Goal: Register for event/course

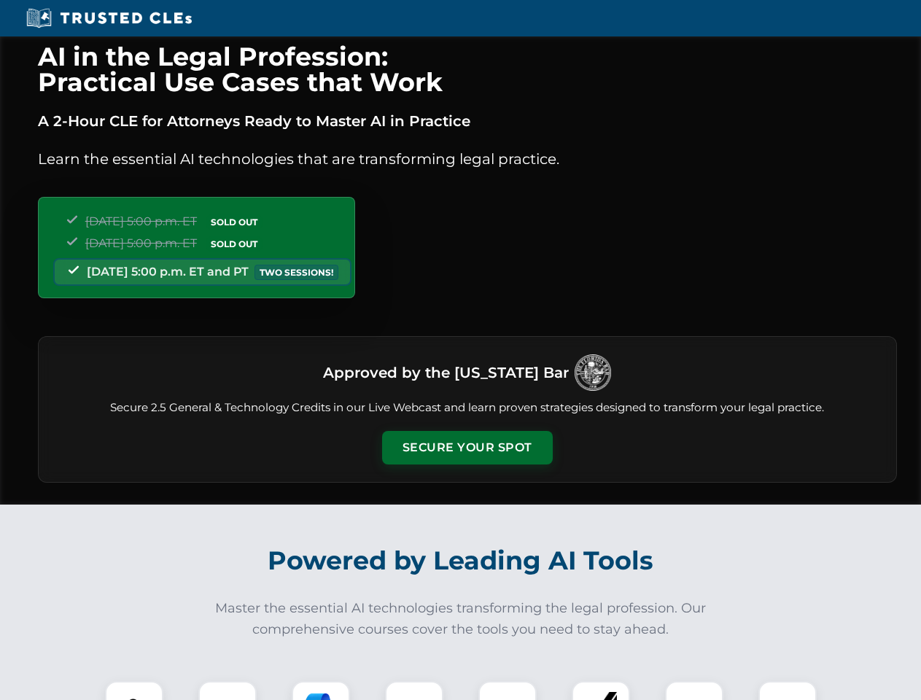
click at [467, 448] on button "Secure Your Spot" at bounding box center [467, 448] width 171 height 34
click at [134, 690] on img at bounding box center [134, 710] width 42 height 42
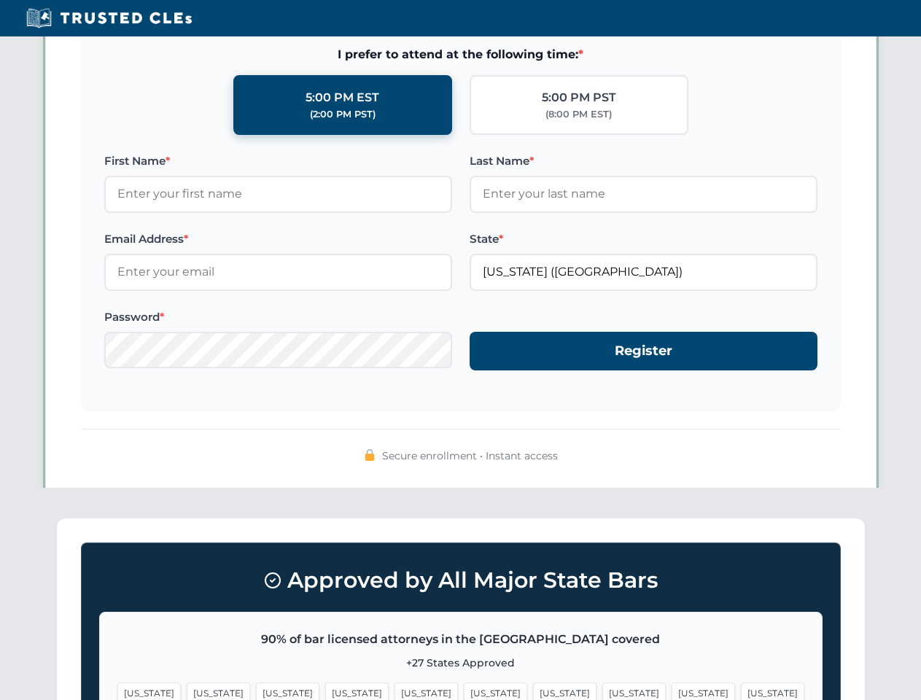
click at [533, 690] on span "[US_STATE]" at bounding box center [564, 692] width 63 height 21
click at [671, 690] on span "[US_STATE]" at bounding box center [702, 692] width 63 height 21
